Goal: Information Seeking & Learning: Learn about a topic

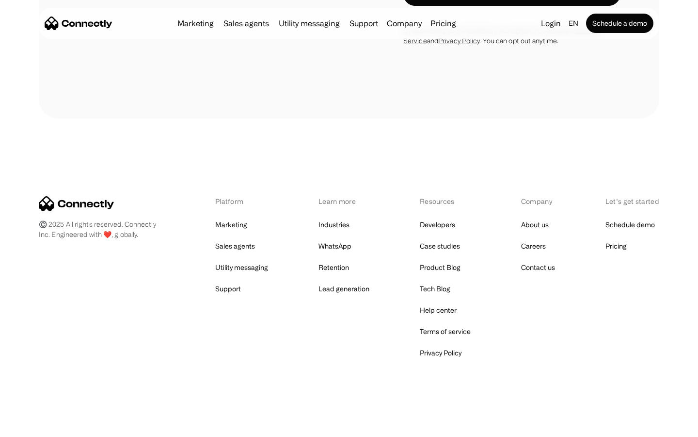
scroll to position [2556, 0]
